Goal: Task Accomplishment & Management: Use online tool/utility

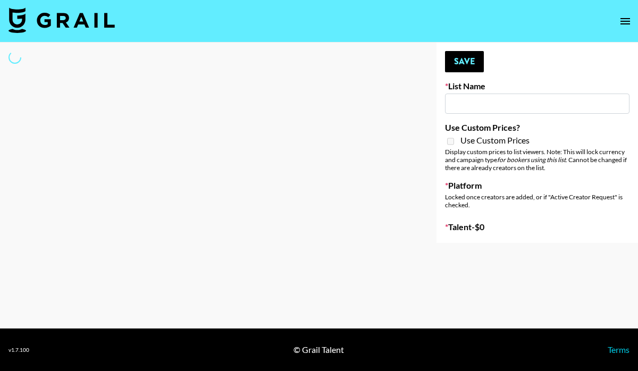
click at [625, 20] on icon "open drawer" at bounding box center [625, 21] width 10 height 6
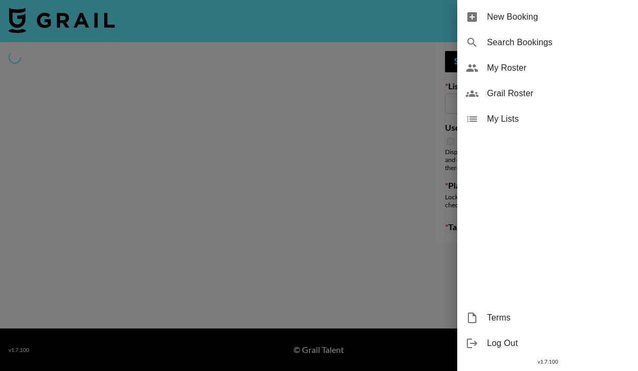
click at [625, 20] on div at bounding box center [319, 185] width 638 height 371
click at [521, 18] on div at bounding box center [319, 185] width 638 height 371
click at [480, 19] on div at bounding box center [319, 185] width 638 height 371
click at [513, 15] on div at bounding box center [319, 185] width 638 height 371
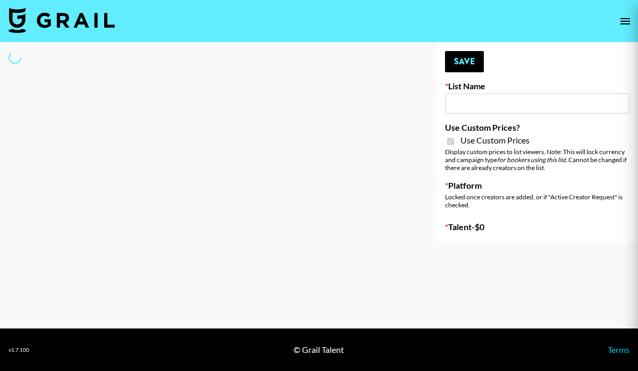
type input "Redence Beauty"
checkbox input "true"
select select "Brand"
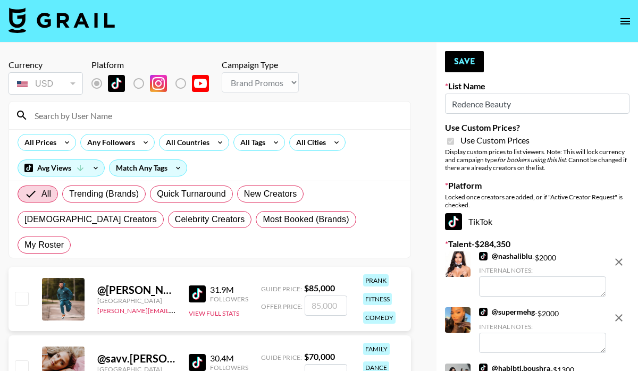
click at [622, 22] on icon "open drawer" at bounding box center [624, 21] width 13 height 13
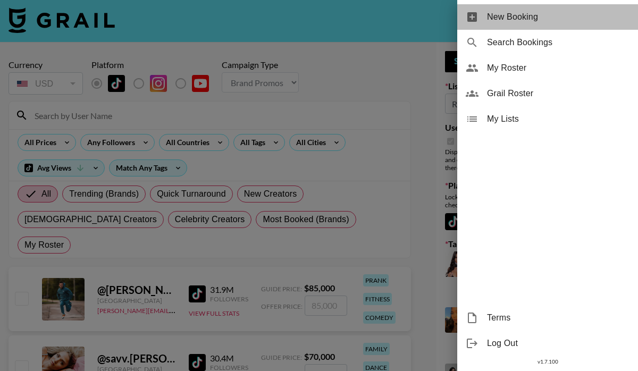
click at [508, 18] on span "New Booking" at bounding box center [558, 17] width 142 height 13
